Goal: Transaction & Acquisition: Purchase product/service

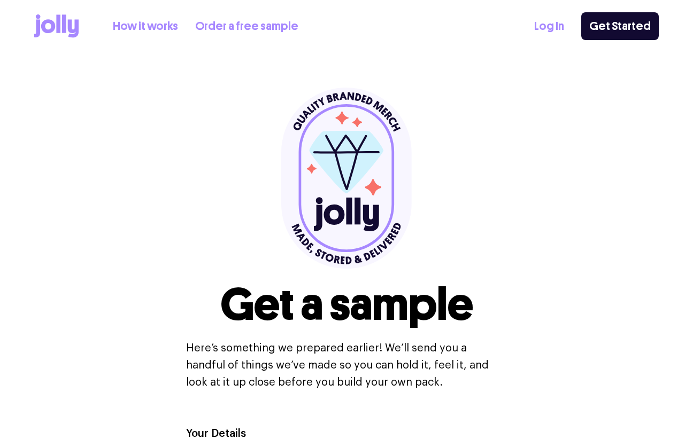
click at [154, 30] on link "How it works" at bounding box center [145, 27] width 65 height 18
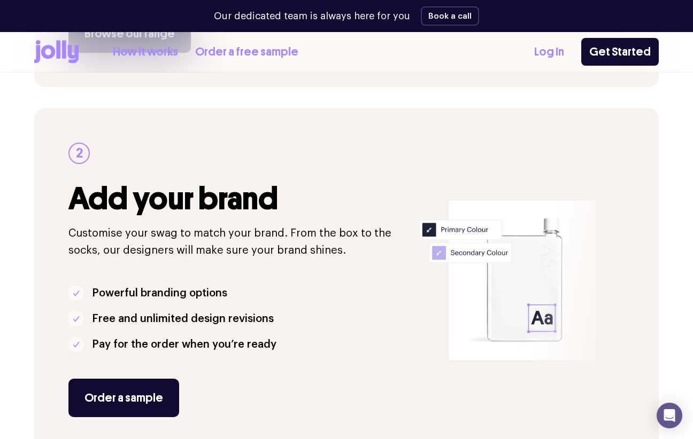
scroll to position [154, 0]
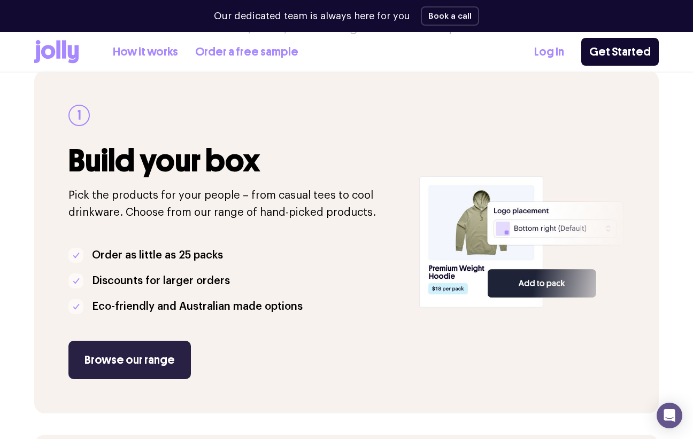
click at [101, 371] on link "Browse our range" at bounding box center [129, 360] width 122 height 38
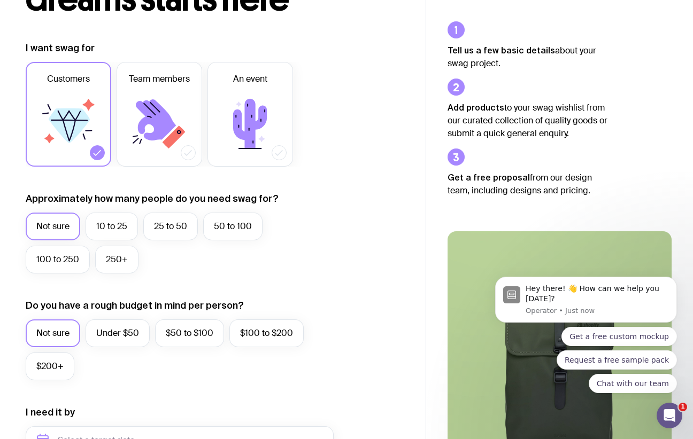
scroll to position [123, 0]
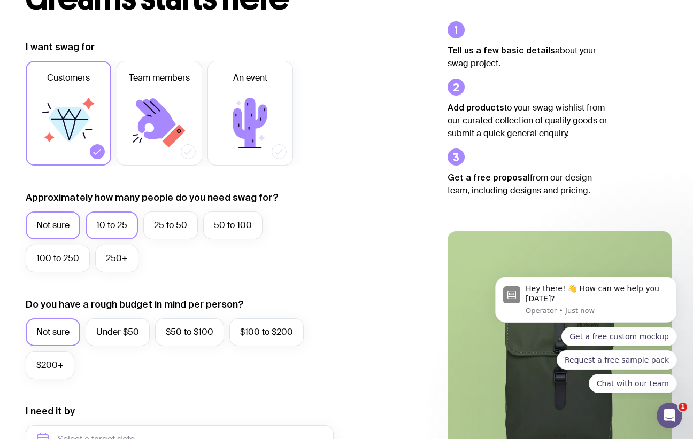
click at [121, 231] on label "10 to 25" at bounding box center [112, 226] width 52 height 28
click at [0, 0] on input "10 to 25" at bounding box center [0, 0] width 0 height 0
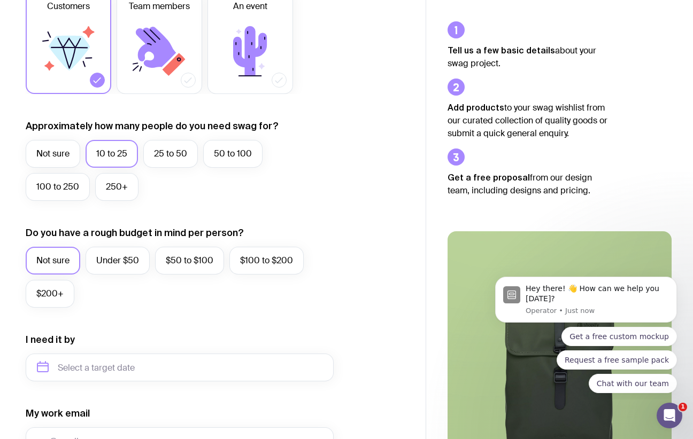
scroll to position [197, 0]
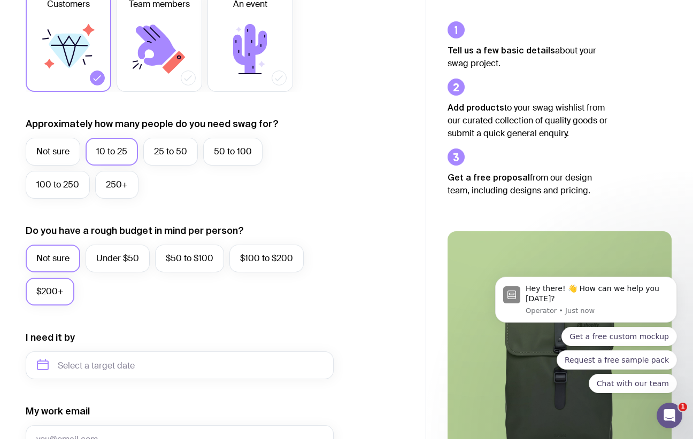
click at [57, 287] on label "$200+" at bounding box center [50, 292] width 49 height 28
click at [0, 0] on input "$200+" at bounding box center [0, 0] width 0 height 0
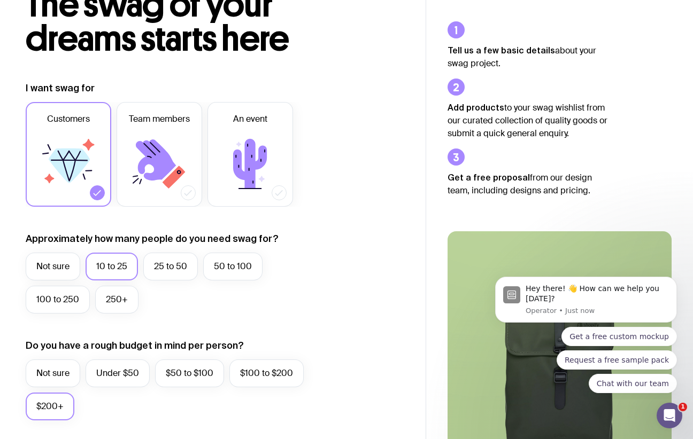
scroll to position [0, 0]
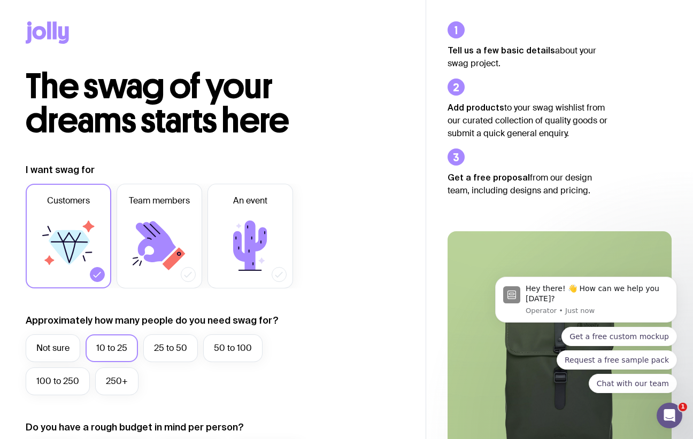
click at [67, 31] on icon at bounding box center [63, 35] width 11 height 18
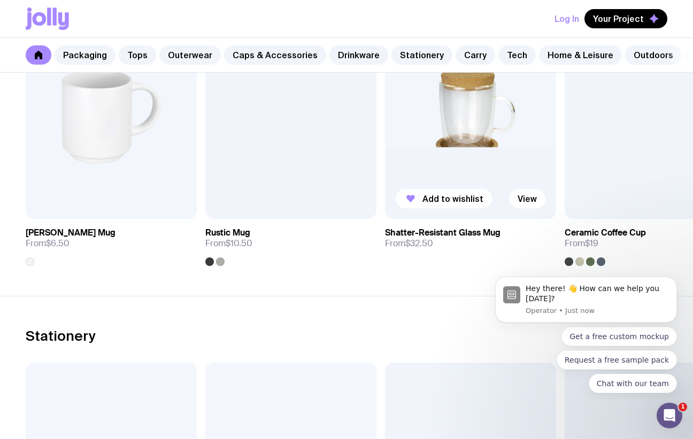
scroll to position [1668, 0]
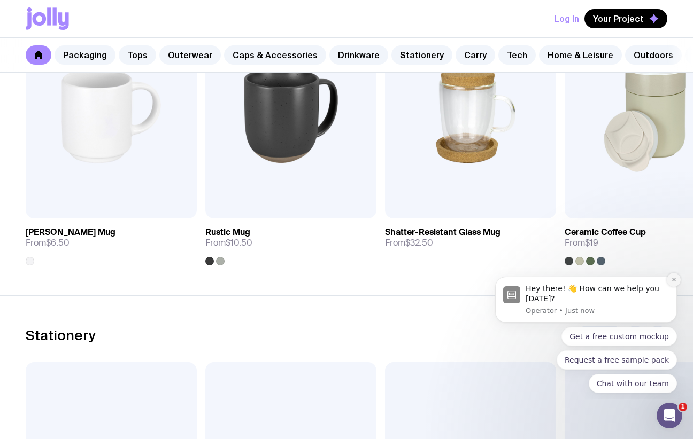
click at [674, 283] on button "Dismiss notification" at bounding box center [674, 280] width 14 height 14
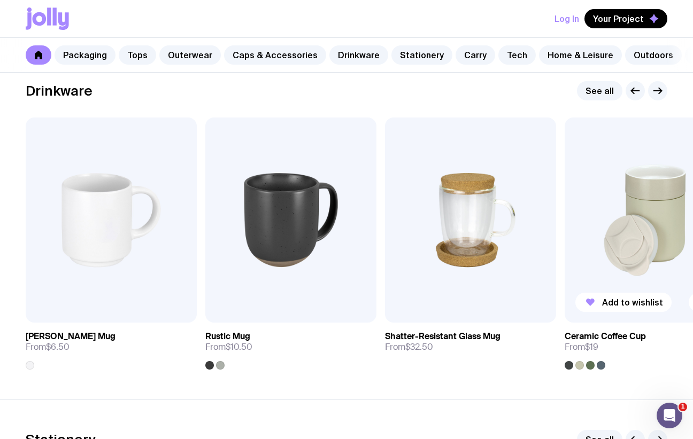
scroll to position [1563, 0]
click at [655, 98] on icon "button" at bounding box center [657, 91] width 13 height 13
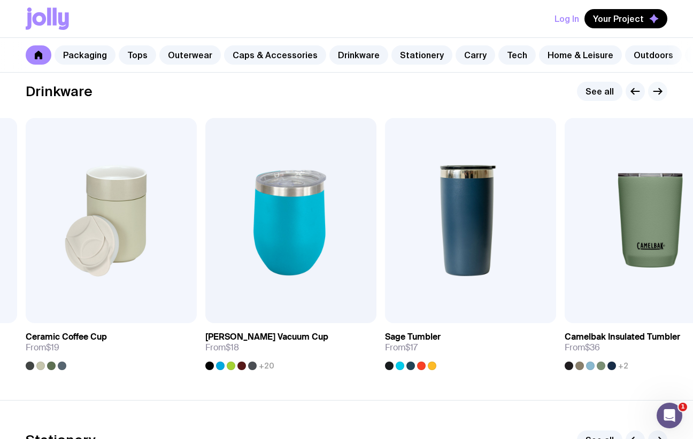
click at [655, 98] on icon "button" at bounding box center [657, 91] width 13 height 13
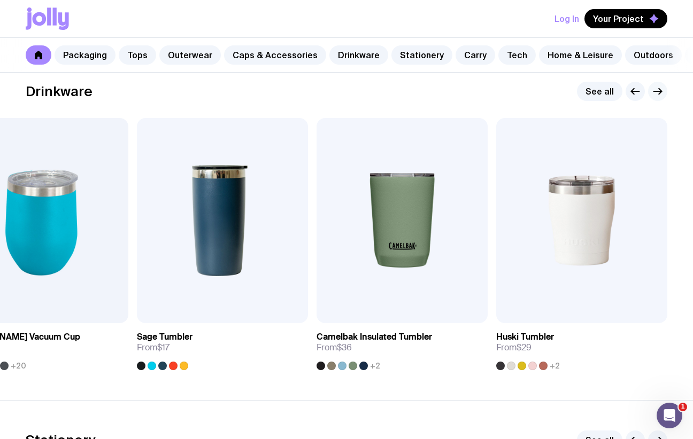
click at [655, 98] on icon "button" at bounding box center [657, 91] width 13 height 13
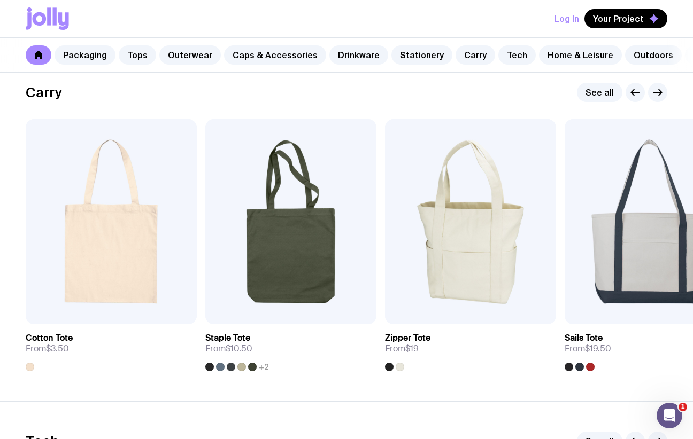
scroll to position [2247, 0]
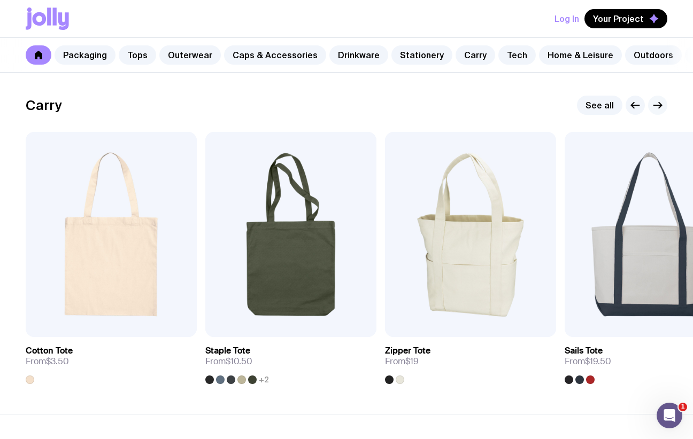
click at [662, 111] on icon "button" at bounding box center [657, 105] width 13 height 13
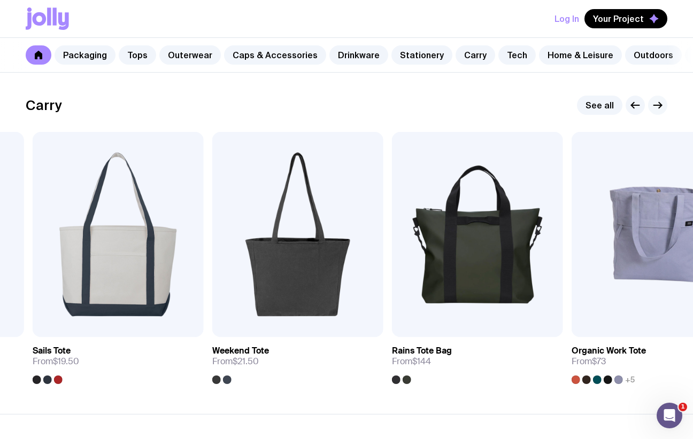
click at [662, 111] on icon "button" at bounding box center [657, 105] width 13 height 13
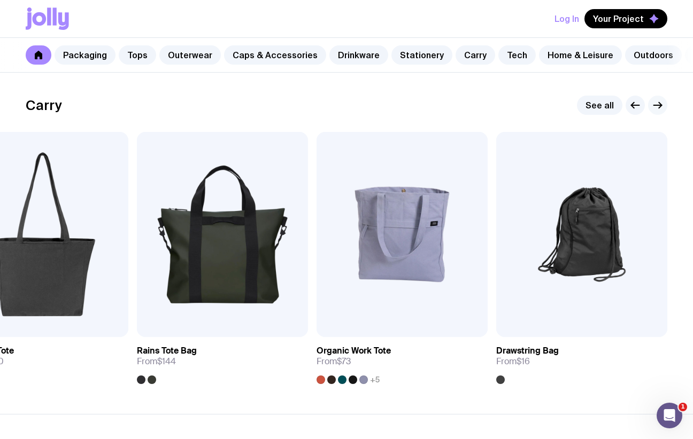
click at [662, 111] on icon "button" at bounding box center [657, 105] width 13 height 13
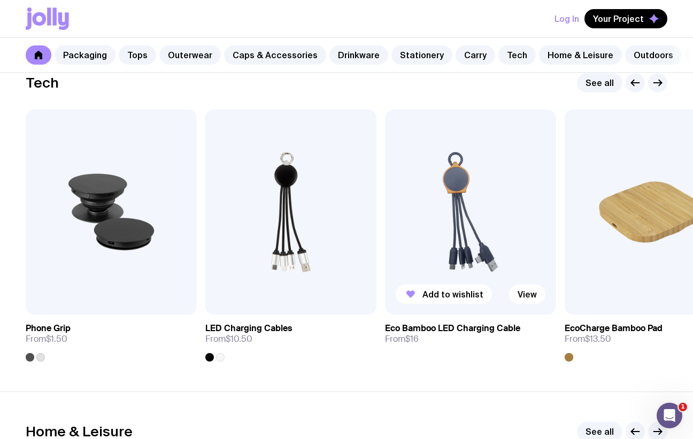
scroll to position [2622, 0]
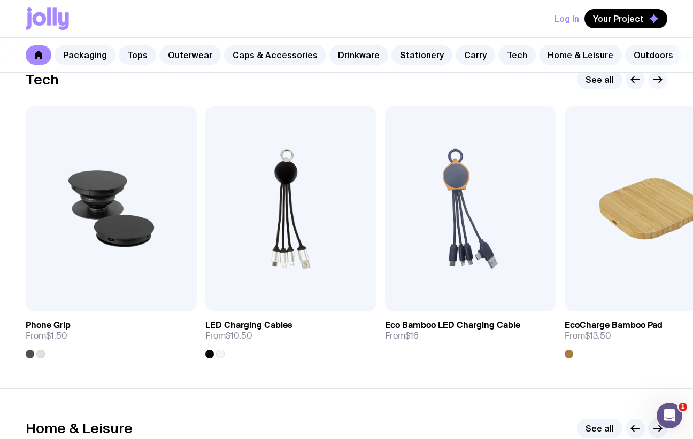
click at [657, 80] on icon "button" at bounding box center [658, 80] width 8 height 0
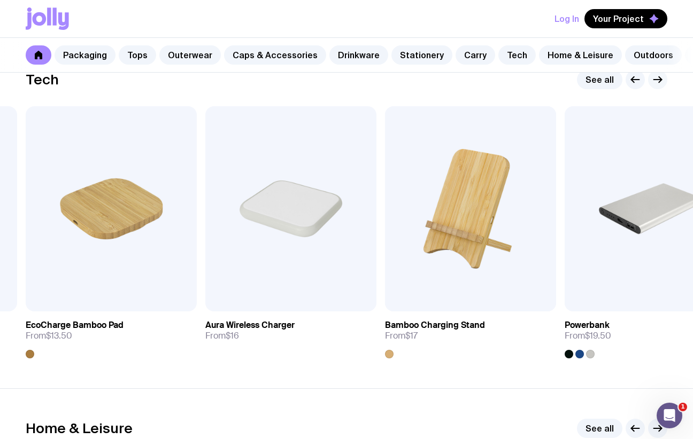
click at [657, 80] on icon "button" at bounding box center [658, 80] width 8 height 0
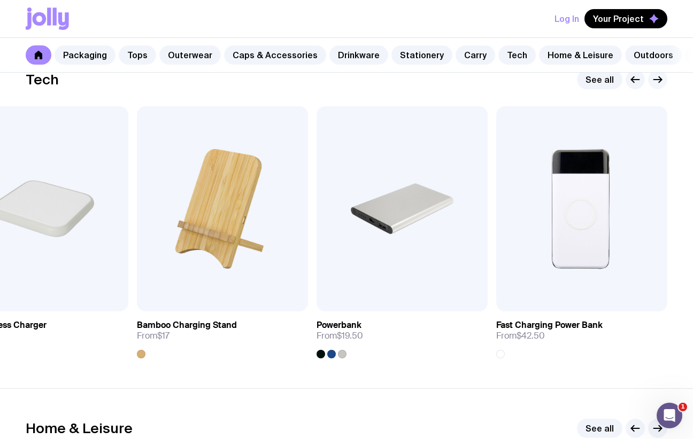
click at [657, 80] on icon "button" at bounding box center [658, 80] width 8 height 0
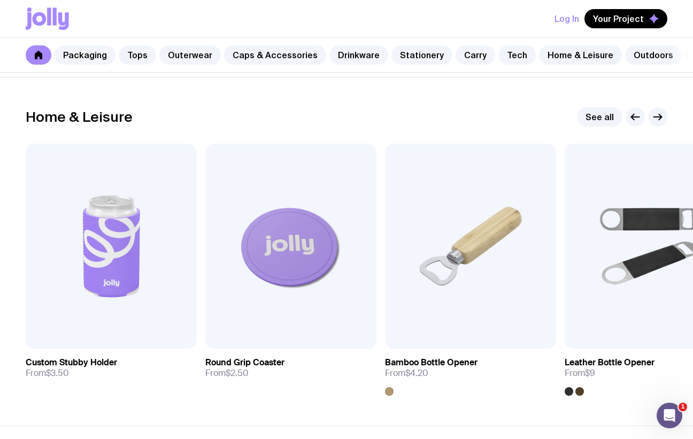
scroll to position [2947, 0]
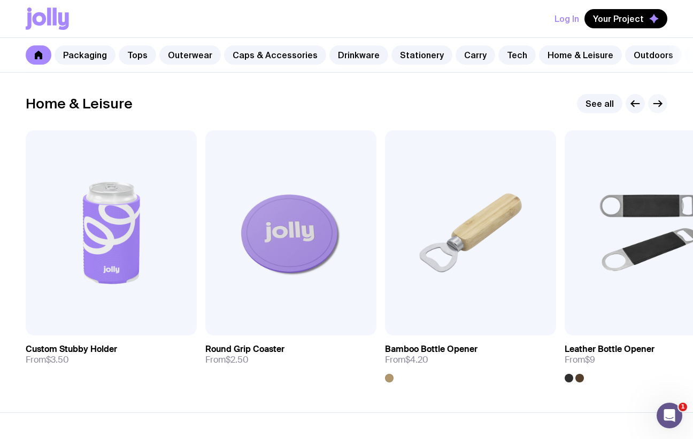
click at [656, 104] on icon "button" at bounding box center [658, 104] width 8 height 0
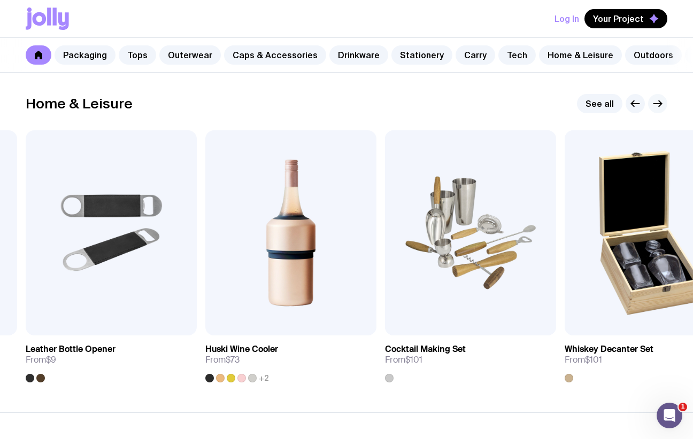
click at [656, 104] on icon "button" at bounding box center [658, 104] width 8 height 0
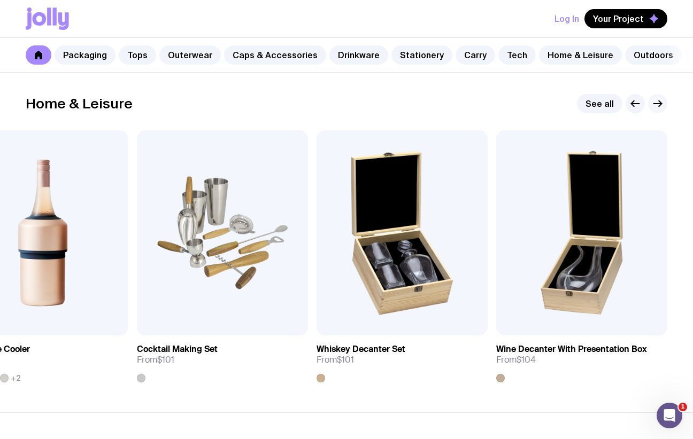
click at [656, 104] on icon "button" at bounding box center [658, 104] width 8 height 0
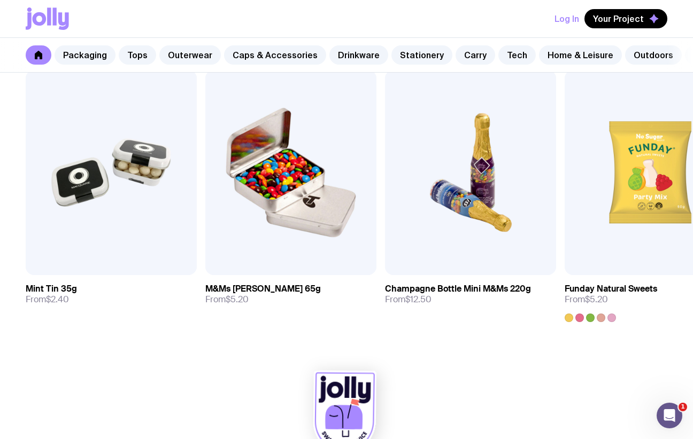
scroll to position [3744, 0]
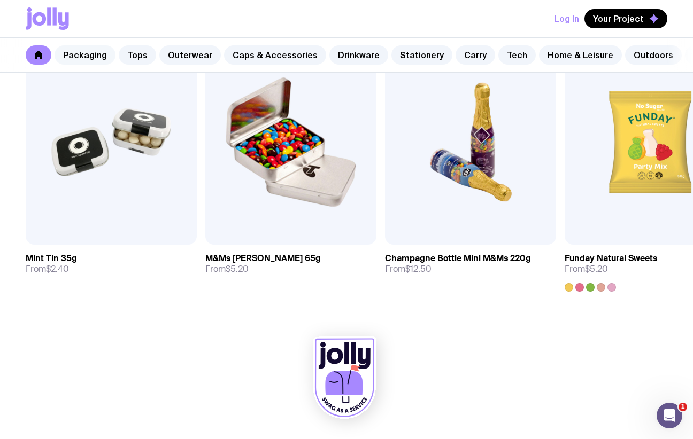
click at [86, 56] on link "Packaging" at bounding box center [85, 54] width 61 height 19
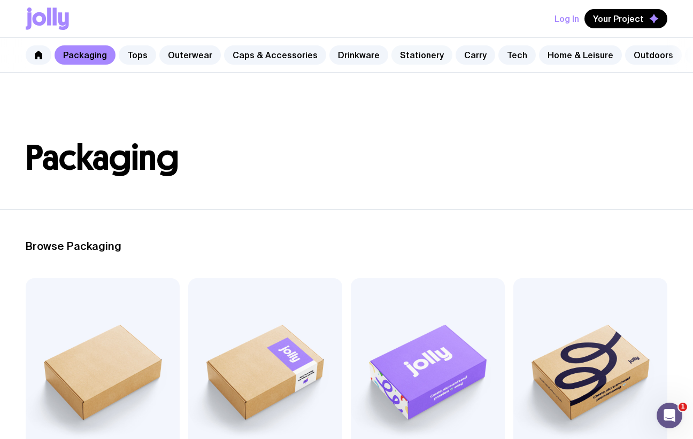
click at [417, 52] on link "Stationery" at bounding box center [421, 54] width 61 height 19
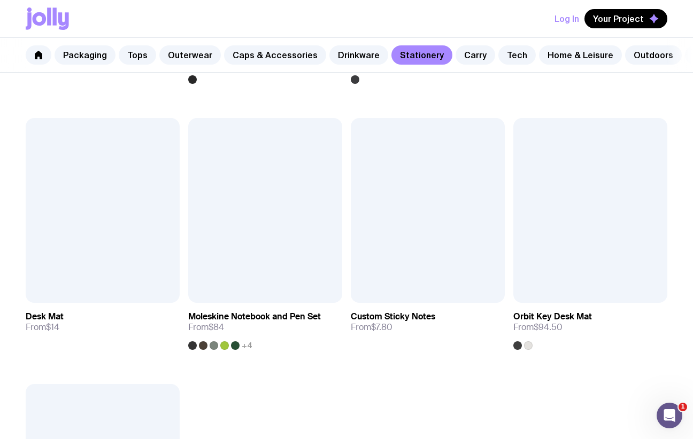
scroll to position [1496, 0]
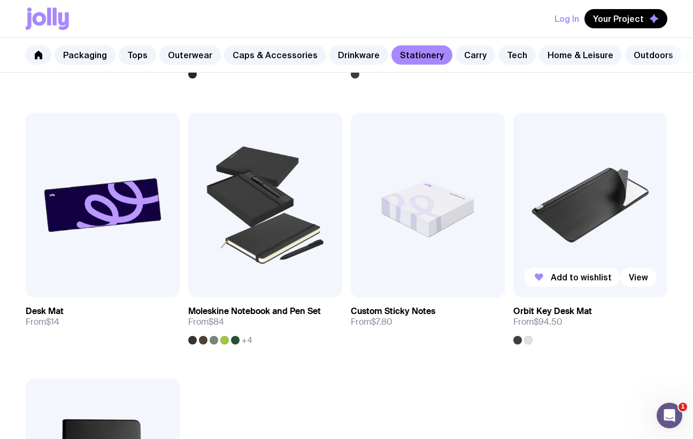
click at [610, 272] on img at bounding box center [590, 205] width 154 height 185
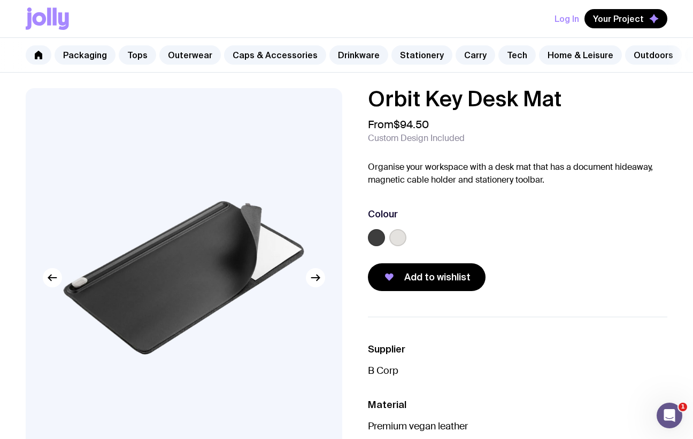
scroll to position [2, 0]
click at [320, 283] on icon "button" at bounding box center [315, 277] width 13 height 13
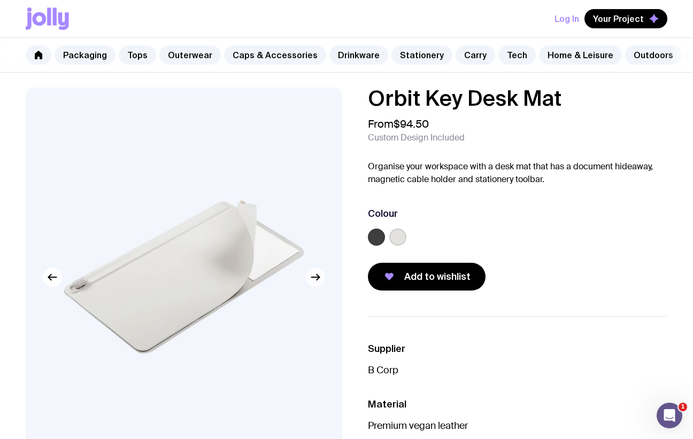
click at [320, 283] on icon "button" at bounding box center [315, 277] width 13 height 13
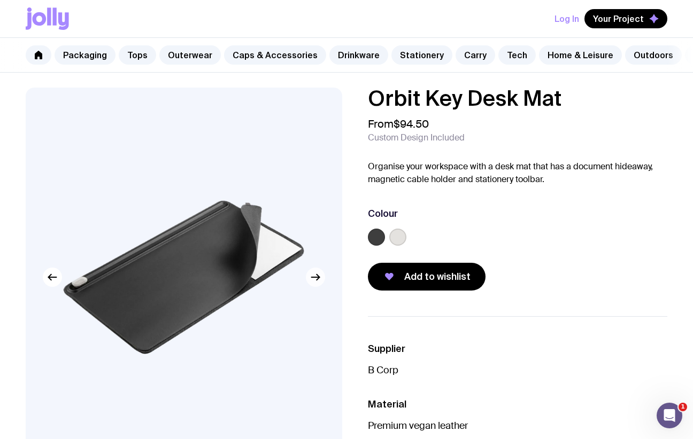
click at [319, 284] on icon "button" at bounding box center [315, 277] width 13 height 13
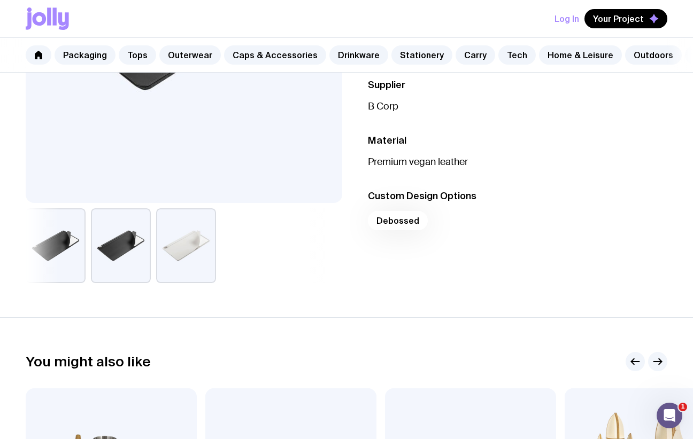
scroll to position [326, 0]
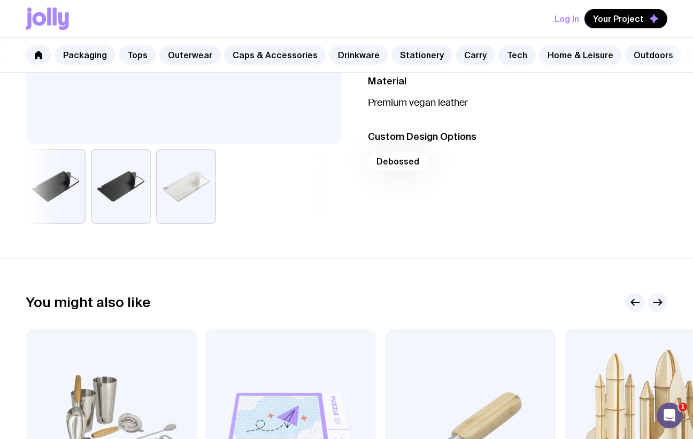
click at [394, 172] on div "Debossed" at bounding box center [517, 165] width 299 height 26
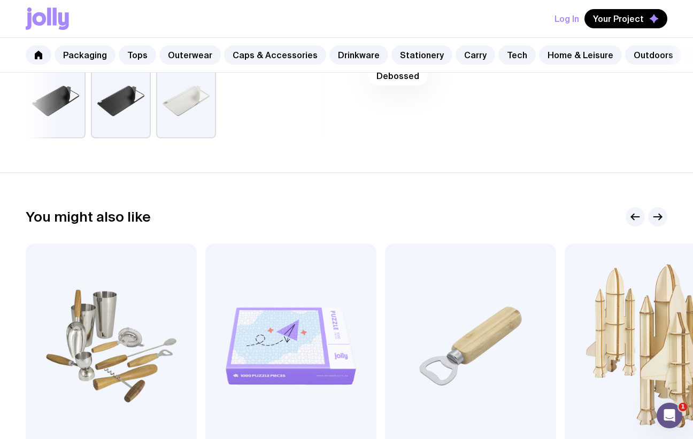
scroll to position [0, 0]
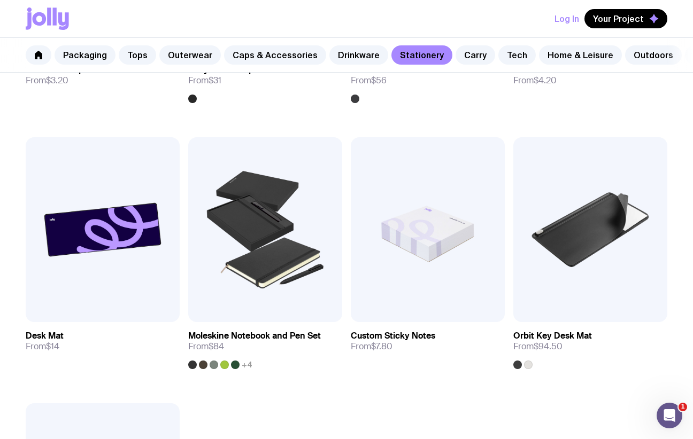
scroll to position [1463, 0]
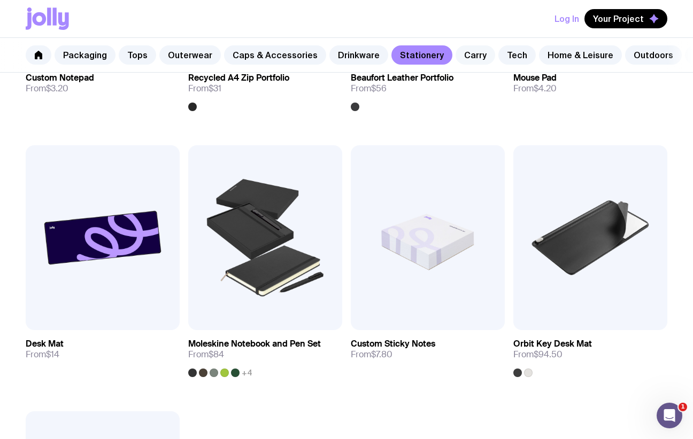
click at [455, 56] on link "Carry" at bounding box center [475, 54] width 40 height 19
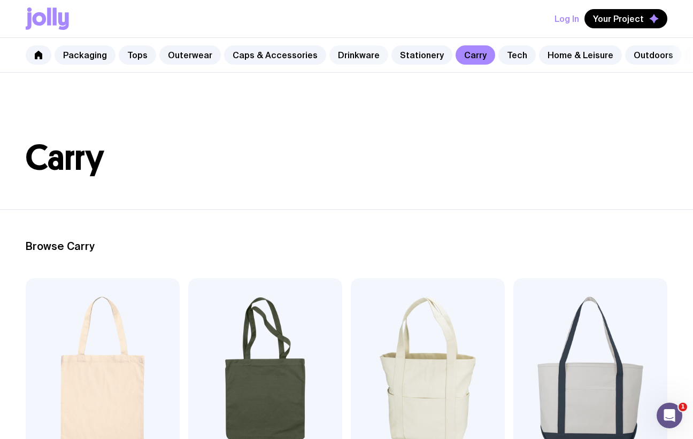
click at [369, 56] on link "Drinkware" at bounding box center [358, 54] width 59 height 19
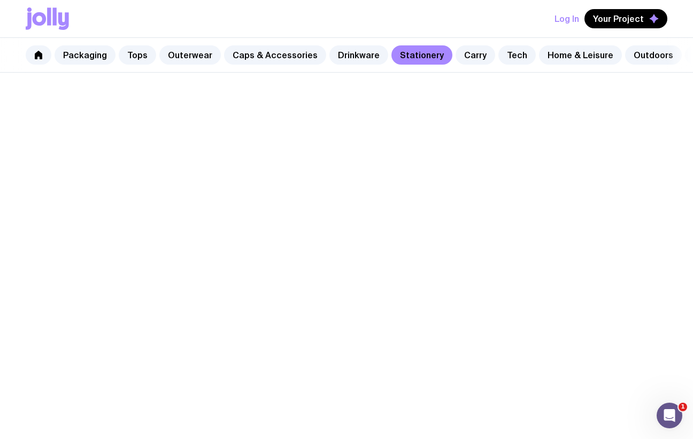
scroll to position [833, 0]
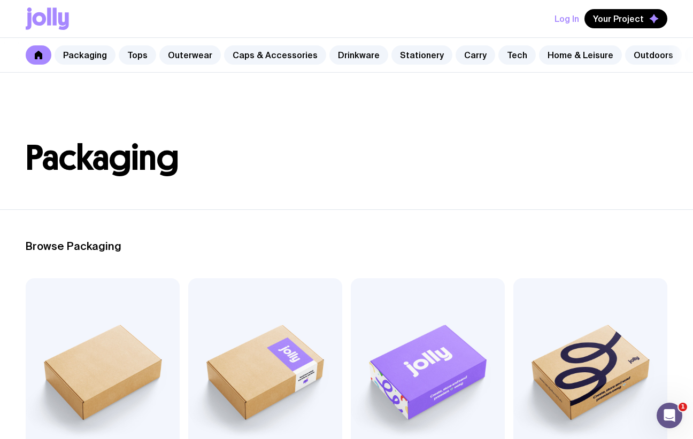
scroll to position [1033, 0]
